Goal: Task Accomplishment & Management: Manage account settings

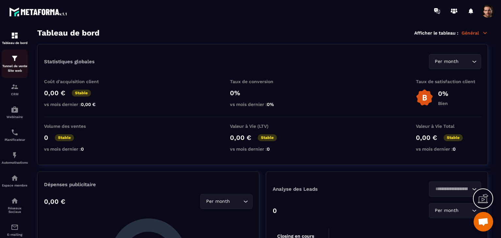
click at [24, 72] on p "Tunnel de vente Site web" at bounding box center [15, 68] width 26 height 9
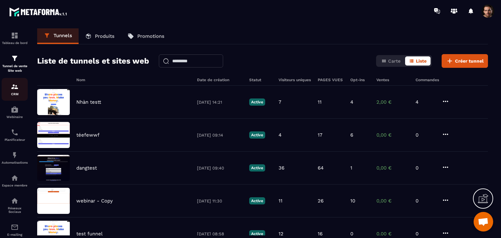
click at [16, 90] on img at bounding box center [15, 87] width 8 height 8
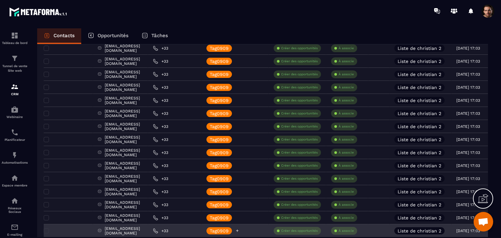
scroll to position [457, 0]
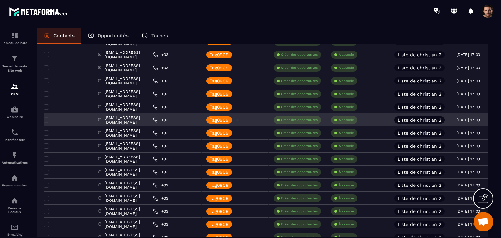
click at [239, 119] on icon at bounding box center [237, 120] width 3 height 3
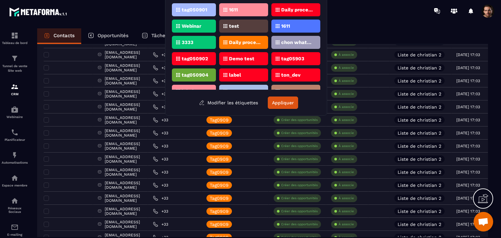
scroll to position [25, 0]
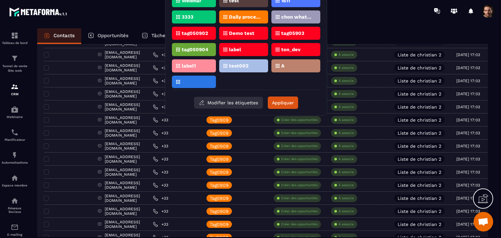
click at [253, 99] on button "Modifier les étiquettes" at bounding box center [228, 103] width 69 height 12
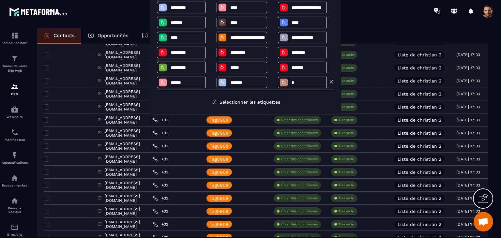
scroll to position [19, 0]
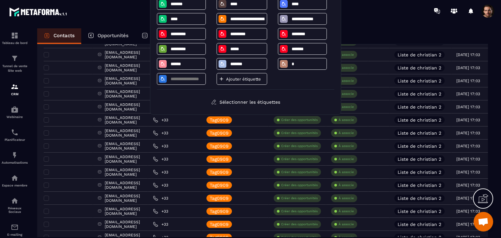
click at [284, 81] on div "**********" at bounding box center [245, 38] width 177 height 103
click at [275, 99] on button "Sélectionner les étiquettes" at bounding box center [245, 102] width 79 height 12
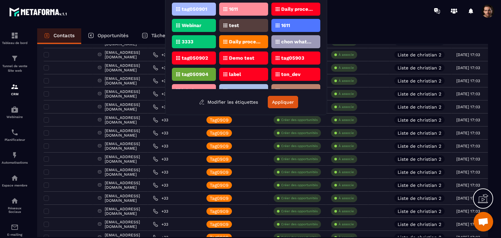
scroll to position [25, 0]
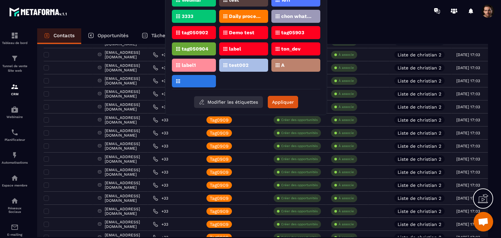
click at [239, 104] on button "Modifier les étiquettes" at bounding box center [228, 102] width 69 height 12
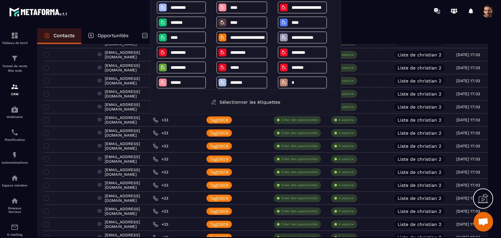
scroll to position [19, 0]
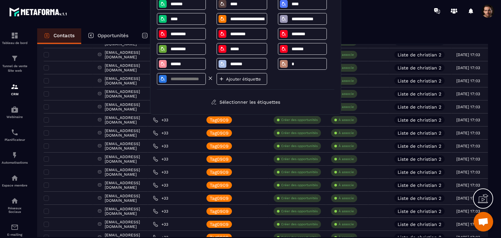
click at [197, 80] on input at bounding box center [187, 79] width 34 height 6
click at [279, 77] on div "**********" at bounding box center [245, 38] width 177 height 103
click at [239, 80] on p "Ajouter étiquette" at bounding box center [245, 79] width 39 height 5
click at [197, 80] on input at bounding box center [187, 79] width 34 height 6
click at [281, 80] on div "**********" at bounding box center [245, 38] width 177 height 103
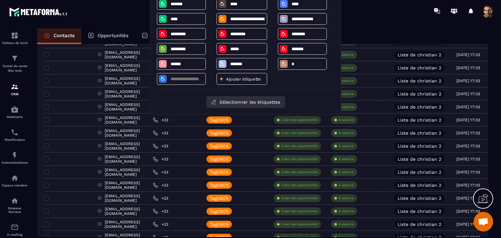
click at [265, 104] on button "Sélectionner les étiquettes" at bounding box center [245, 102] width 79 height 12
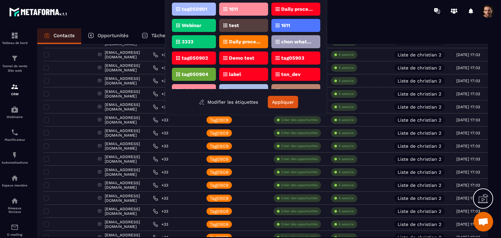
scroll to position [25, 0]
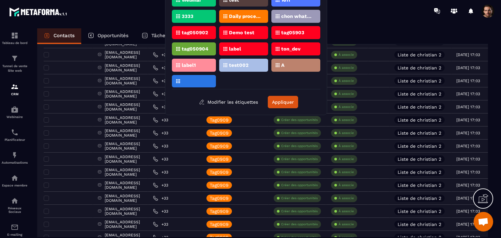
click at [209, 80] on div at bounding box center [194, 81] width 44 height 12
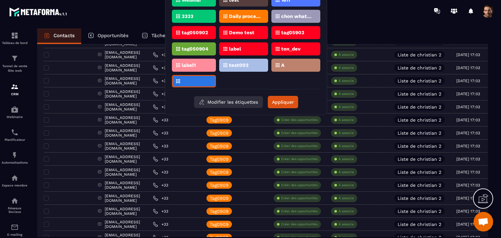
click at [245, 101] on button "Modifier les étiquettes" at bounding box center [228, 102] width 69 height 12
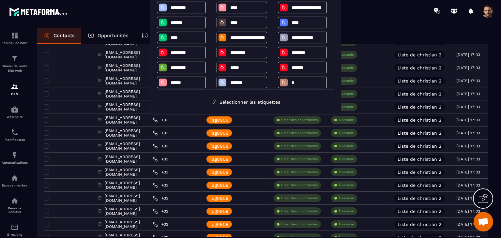
scroll to position [19, 0]
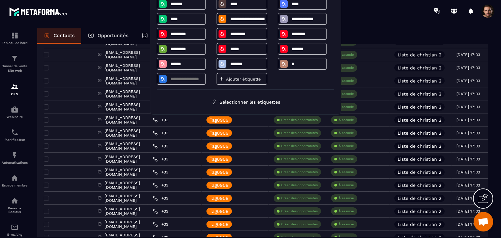
click at [290, 80] on div "**********" at bounding box center [245, 38] width 177 height 103
click at [252, 80] on p "Ajouter étiquette" at bounding box center [245, 79] width 39 height 5
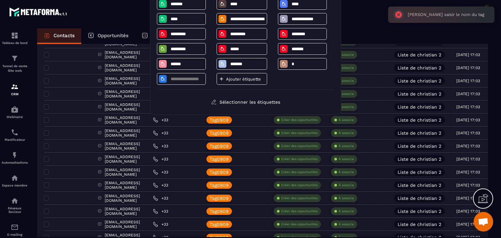
click at [328, 103] on div "Sélectionner les étiquettes" at bounding box center [245, 102] width 177 height 12
click at [372, 26] on section "Tableau de bord Tunnel de vente Site web CRM Webinaire Planificateur Automatisa…" at bounding box center [250, 139] width 501 height 235
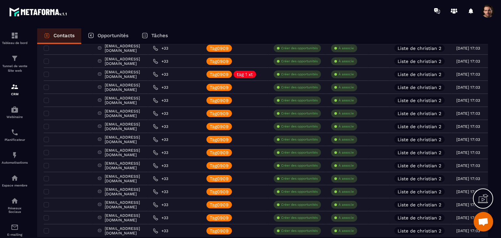
scroll to position [0, 0]
